Goal: Obtain resource: Obtain resource

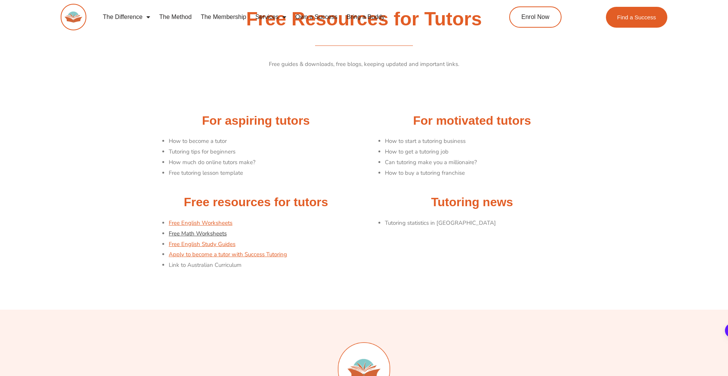
click at [218, 233] on link "Free Math Worksheets" at bounding box center [198, 234] width 58 height 8
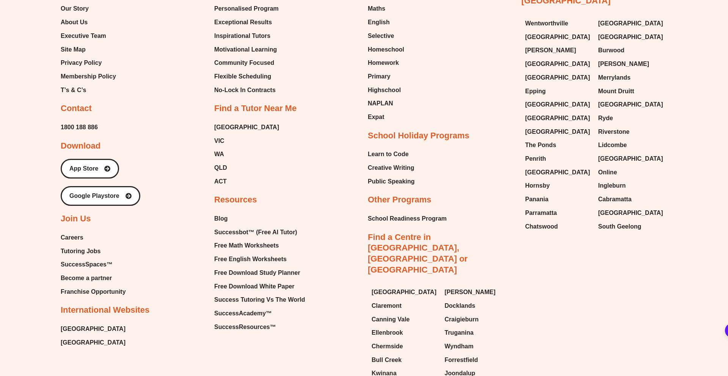
scroll to position [548, 0]
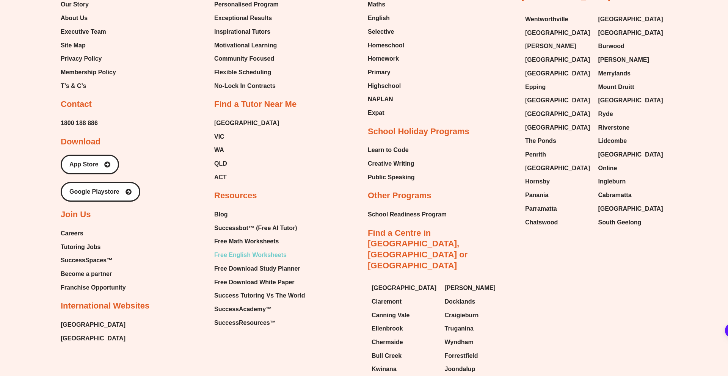
click at [231, 252] on span "Free English Worksheets" at bounding box center [250, 255] width 72 height 11
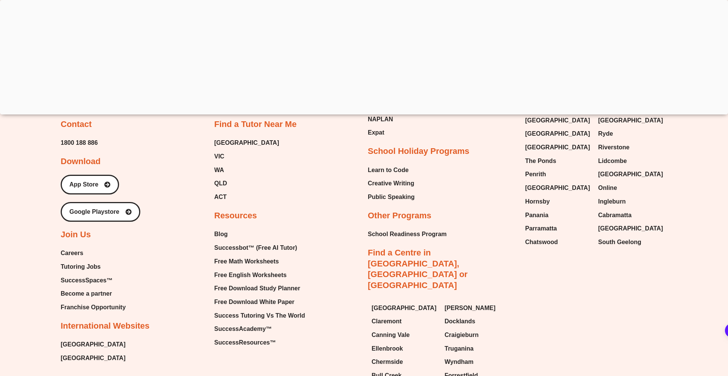
scroll to position [8246, 0]
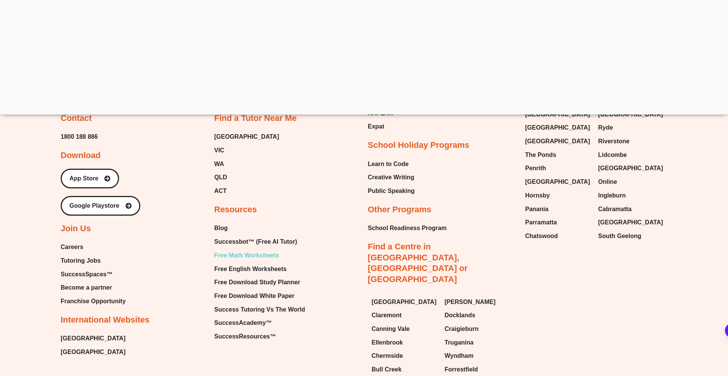
click at [258, 250] on span "Free Math Worksheets" at bounding box center [246, 255] width 64 height 11
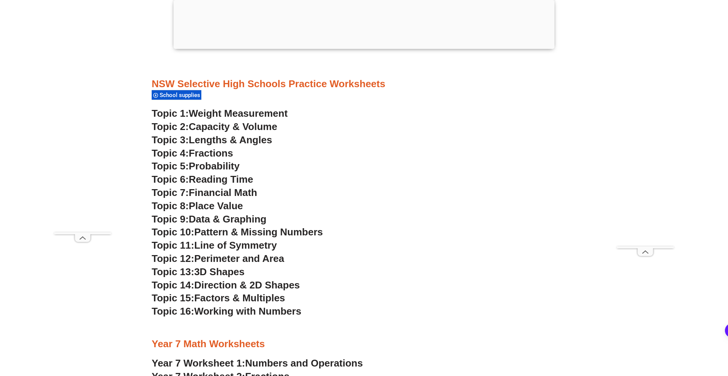
scroll to position [1982, 0]
click at [204, 207] on span "Place Value" at bounding box center [216, 205] width 54 height 11
click at [226, 296] on span "Factors & Multiples" at bounding box center [239, 297] width 91 height 11
